Goal: Information Seeking & Learning: Learn about a topic

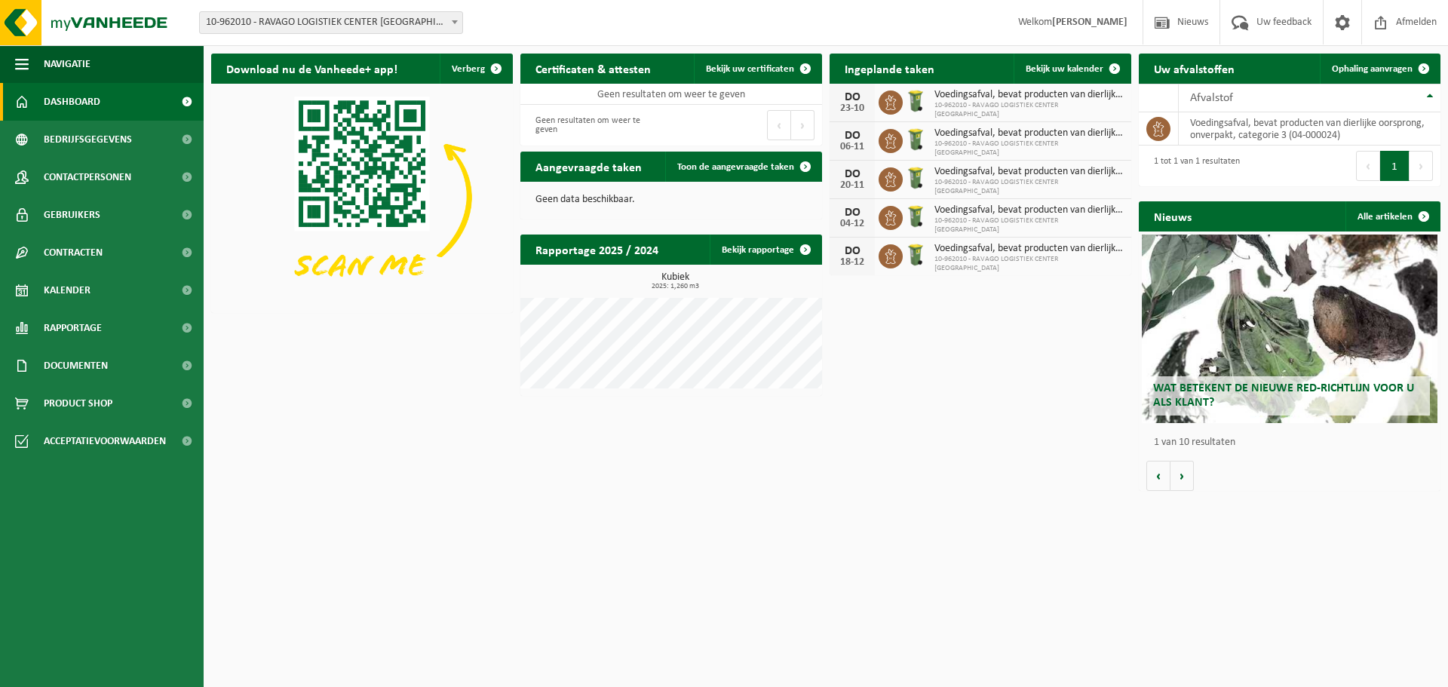
click at [1295, 393] on span "Wat betekent de nieuwe RED-richtlijn voor u als klant?" at bounding box center [1283, 395] width 261 height 26
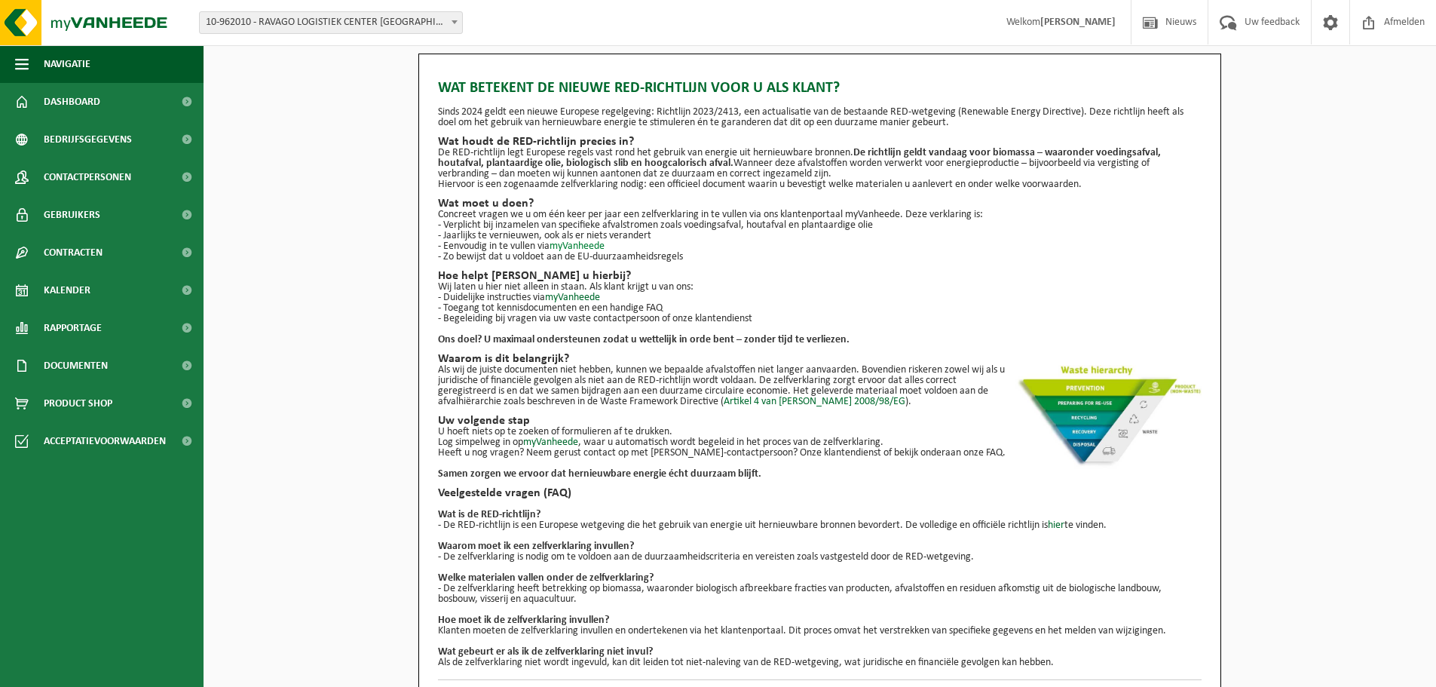
click at [583, 244] on link "myVanheede" at bounding box center [577, 246] width 55 height 11
